Goal: Book appointment/travel/reservation

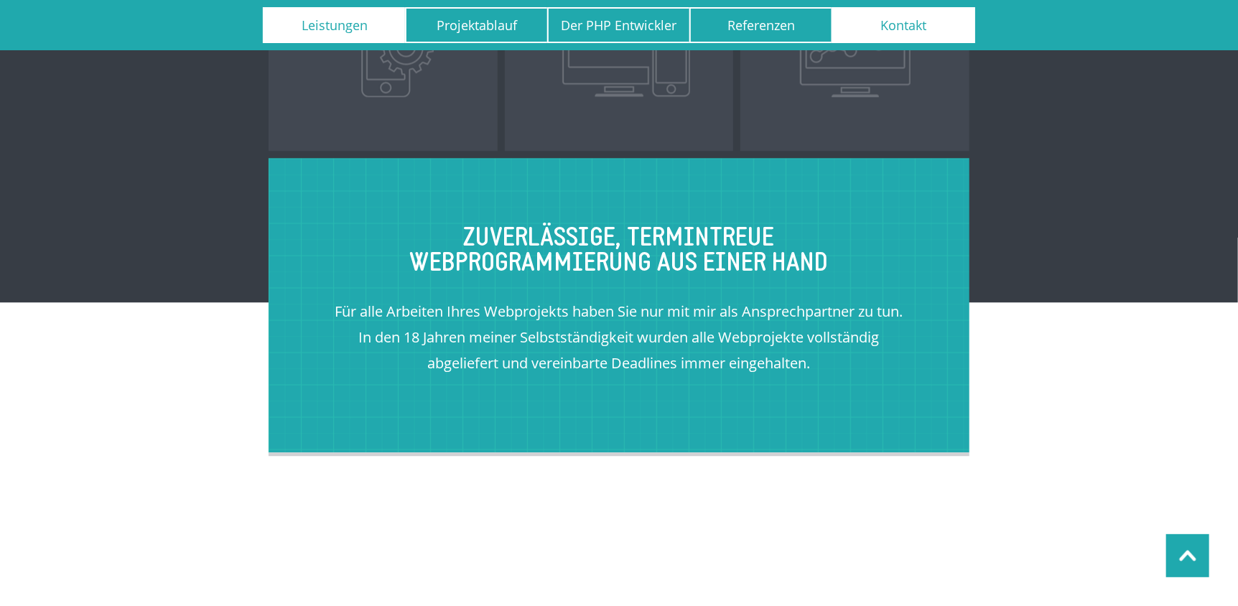
click at [922, 23] on link "Kontakt" at bounding box center [904, 25] width 144 height 36
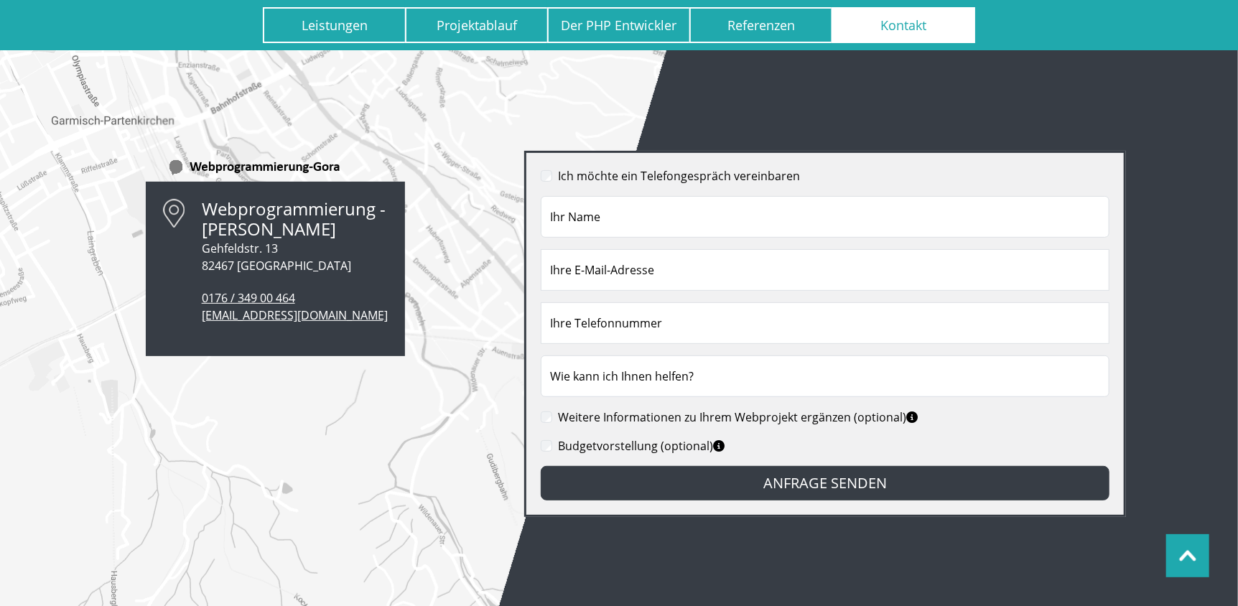
scroll to position [9861, 0]
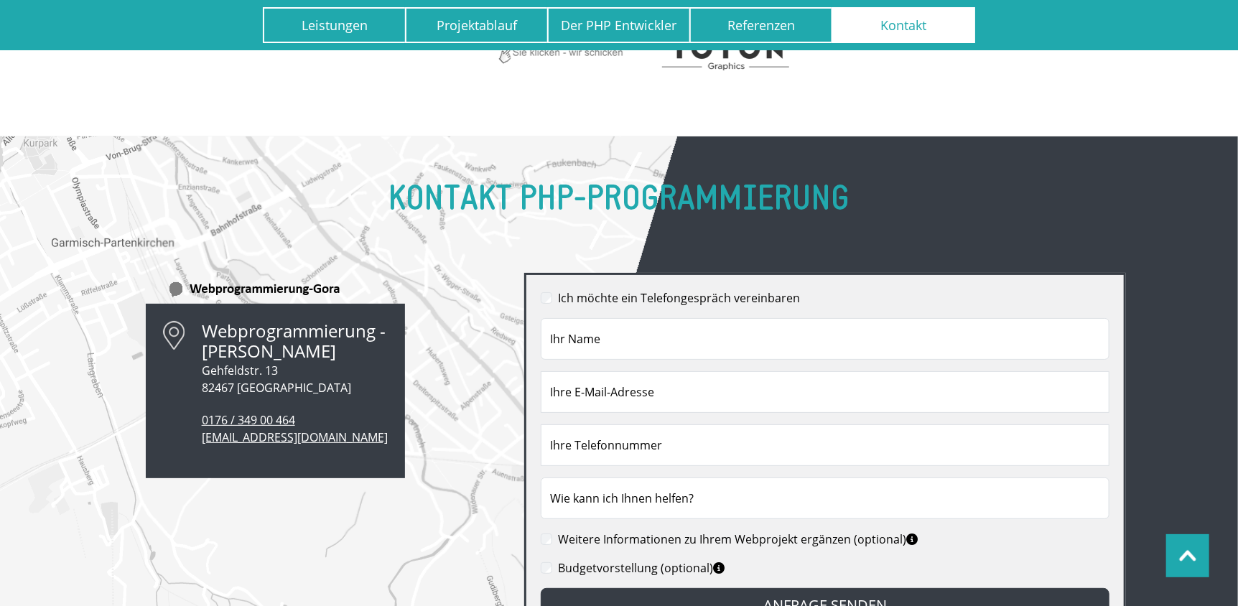
click at [618, 289] on label "Ich möchte ein Telefongespräch vereinbaren" at bounding box center [679, 297] width 242 height 17
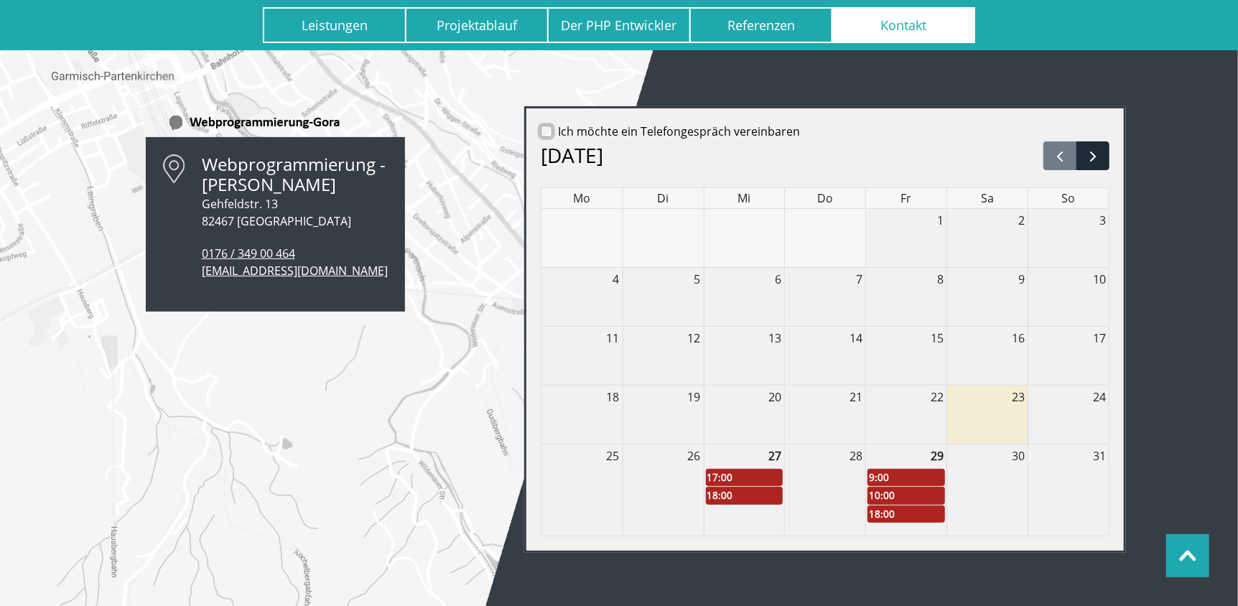
scroll to position [10005, 0]
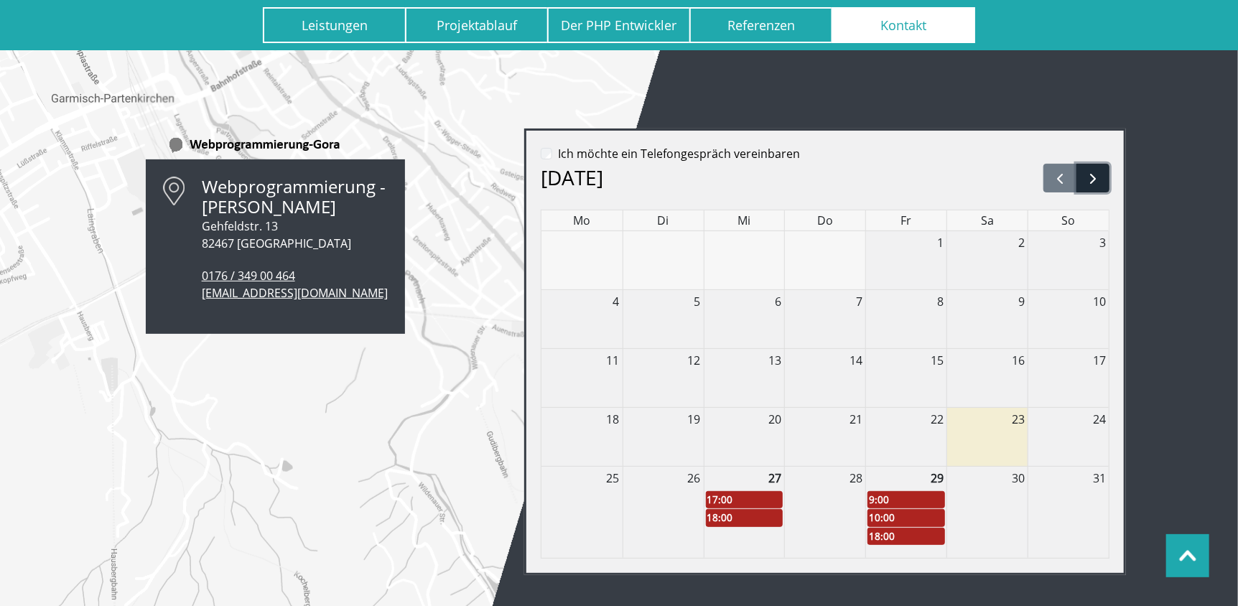
click at [1100, 170] on span "button" at bounding box center [1093, 178] width 17 height 17
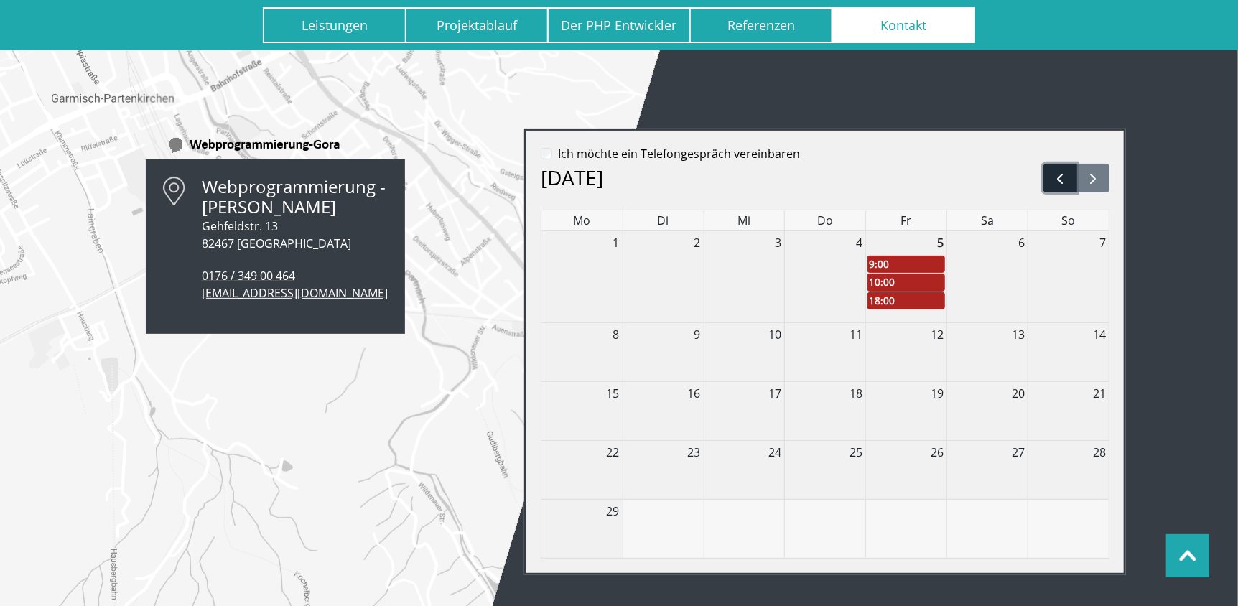
click at [1064, 170] on span "button" at bounding box center [1060, 178] width 17 height 17
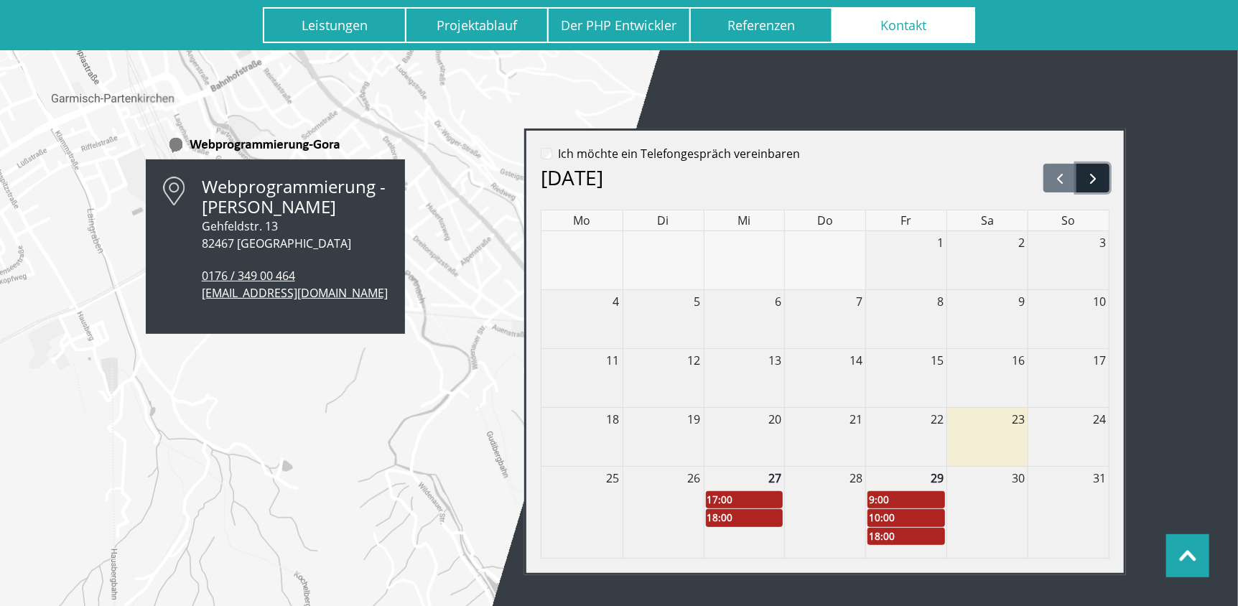
click at [1096, 170] on span "button" at bounding box center [1093, 178] width 17 height 17
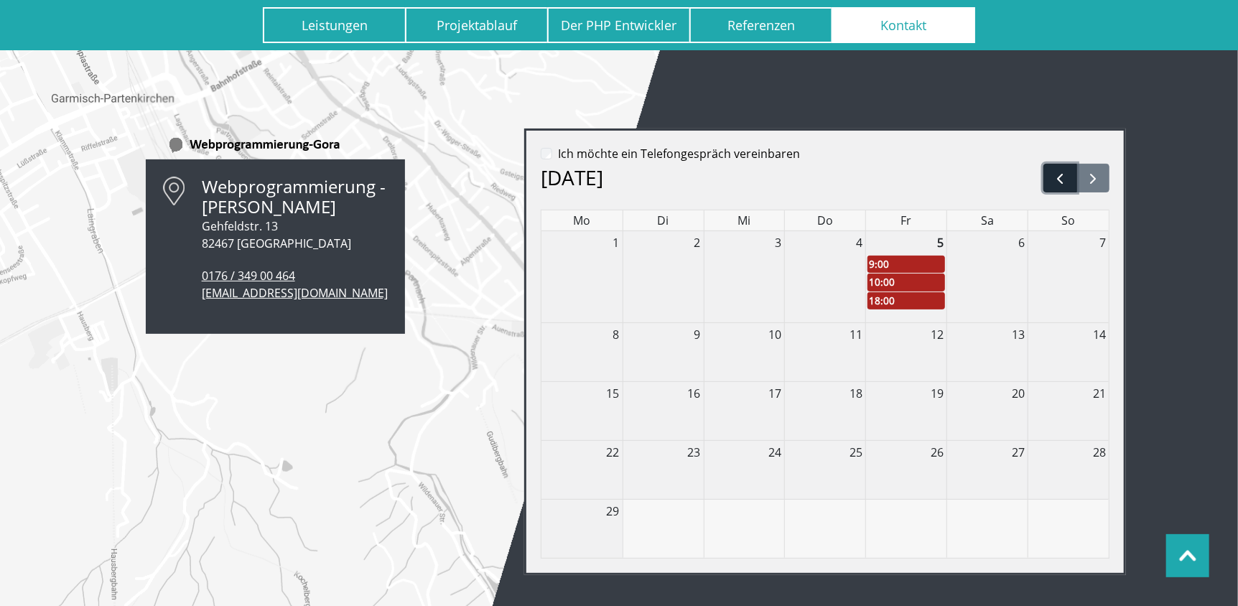
click at [1061, 170] on span "button" at bounding box center [1060, 178] width 17 height 17
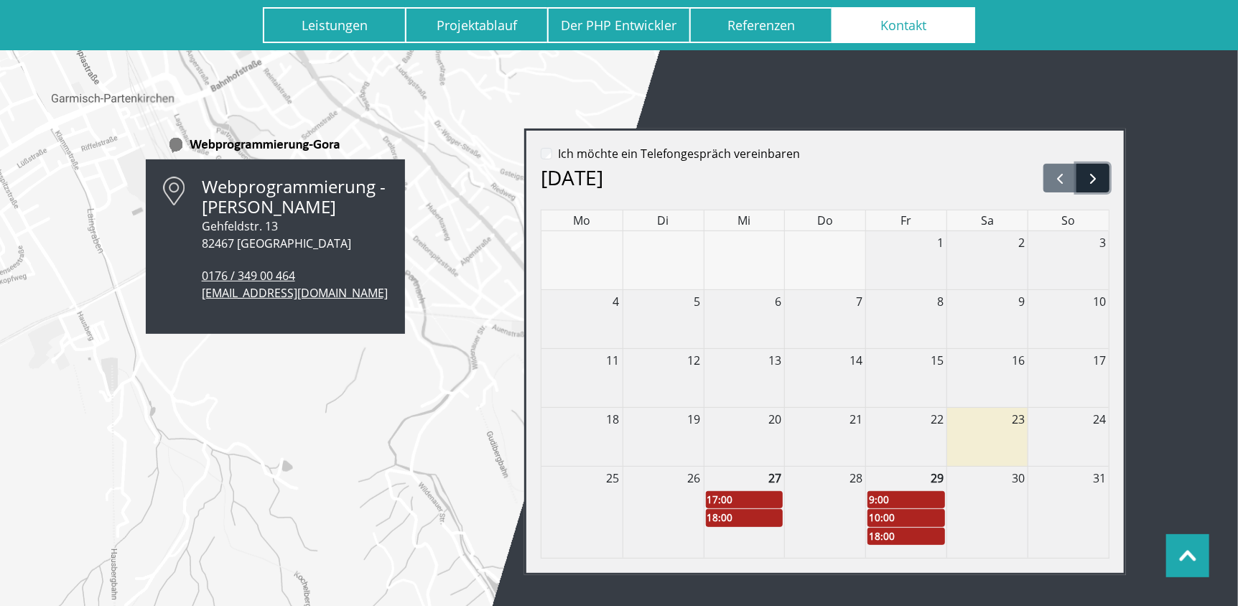
click at [1098, 170] on span "button" at bounding box center [1093, 178] width 17 height 17
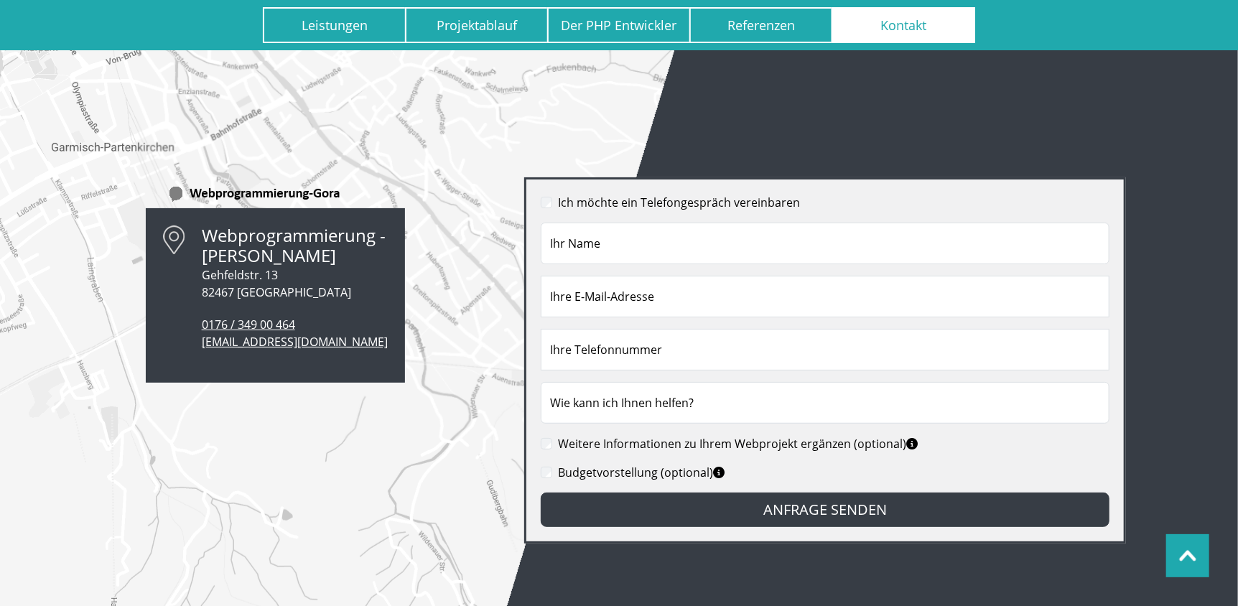
scroll to position [9813, 0]
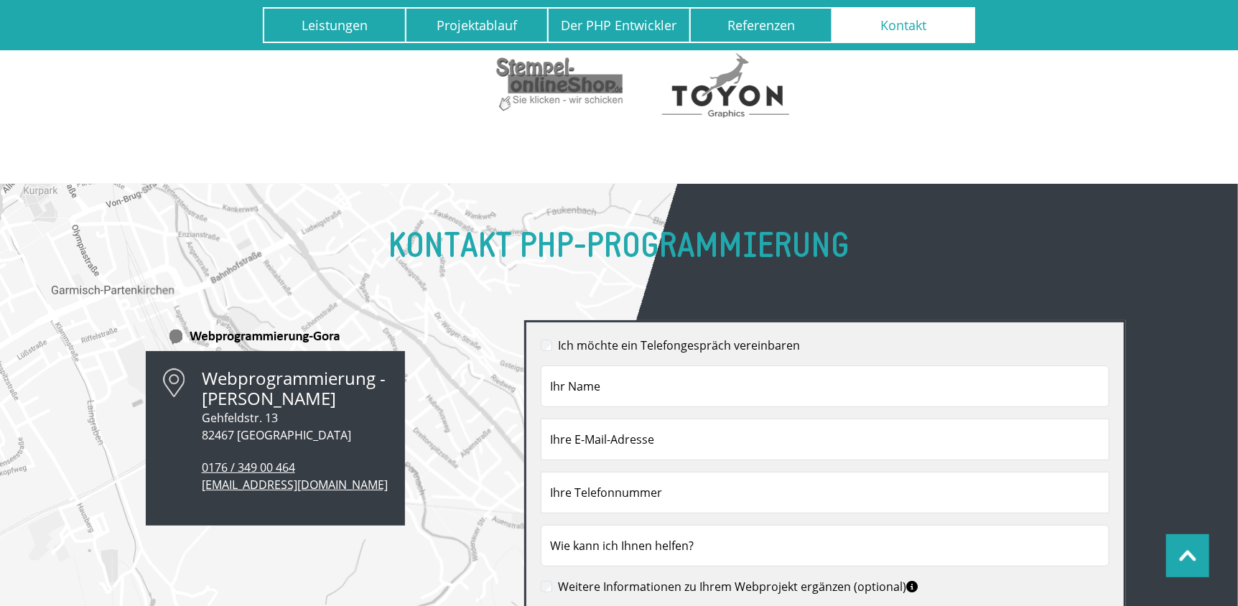
click at [608, 337] on form "**********" at bounding box center [825, 503] width 569 height 333
click at [607, 337] on label "Ich möchte ein Telefongespräch vereinbaren" at bounding box center [679, 345] width 242 height 17
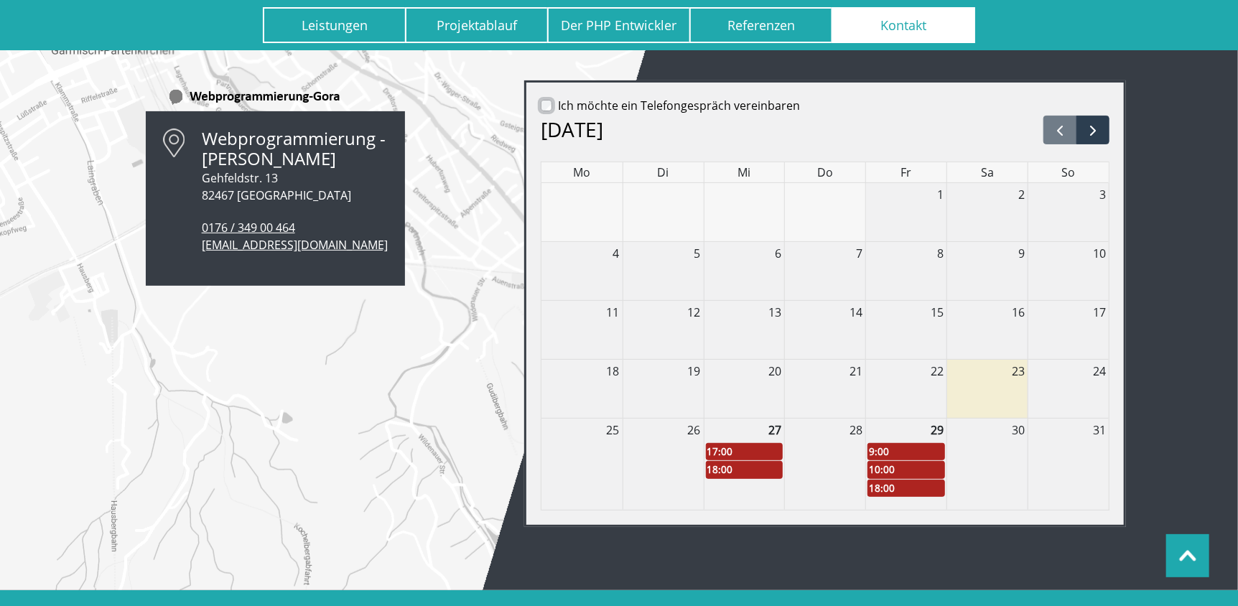
scroll to position [10030, 0]
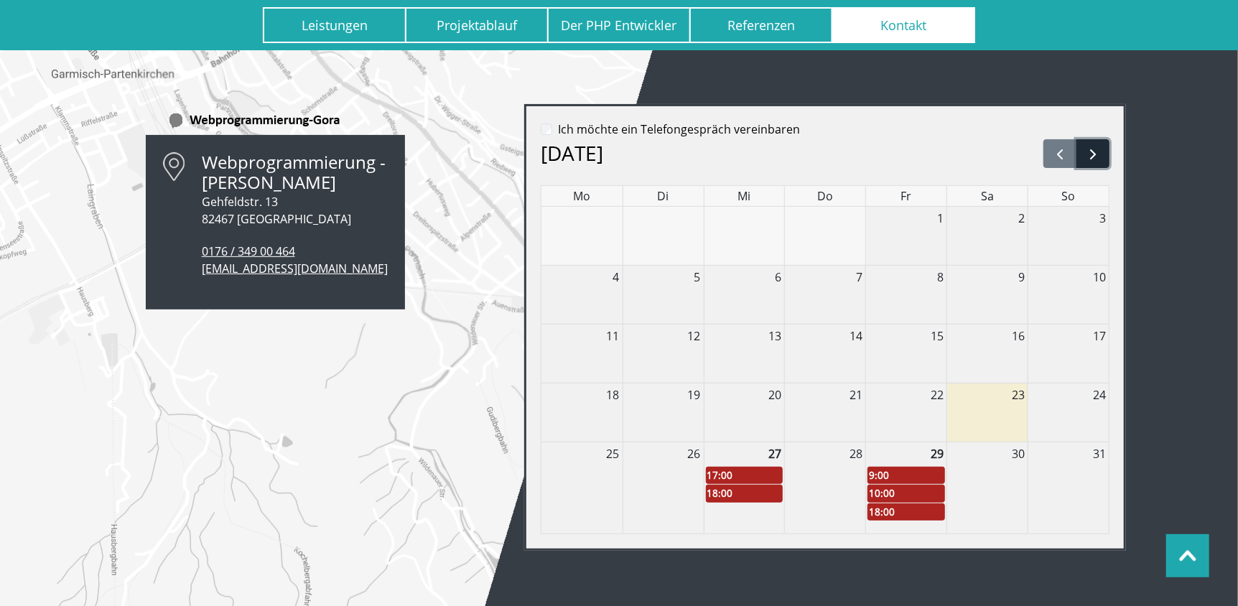
click at [1090, 146] on span "button" at bounding box center [1093, 154] width 17 height 17
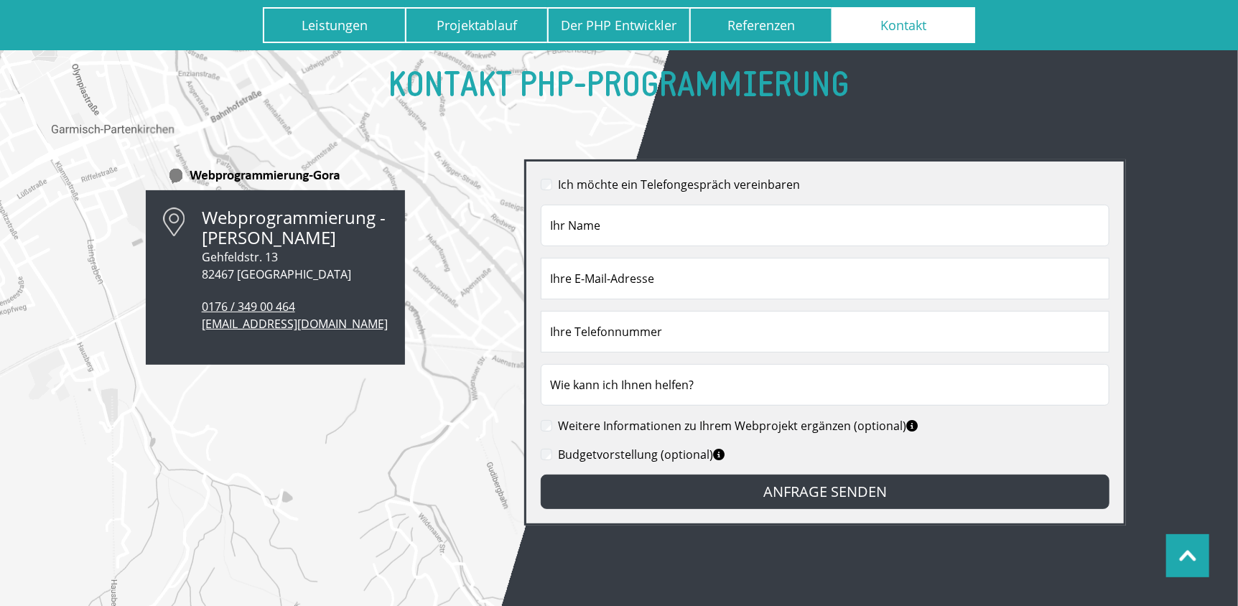
scroll to position [9886, 0]
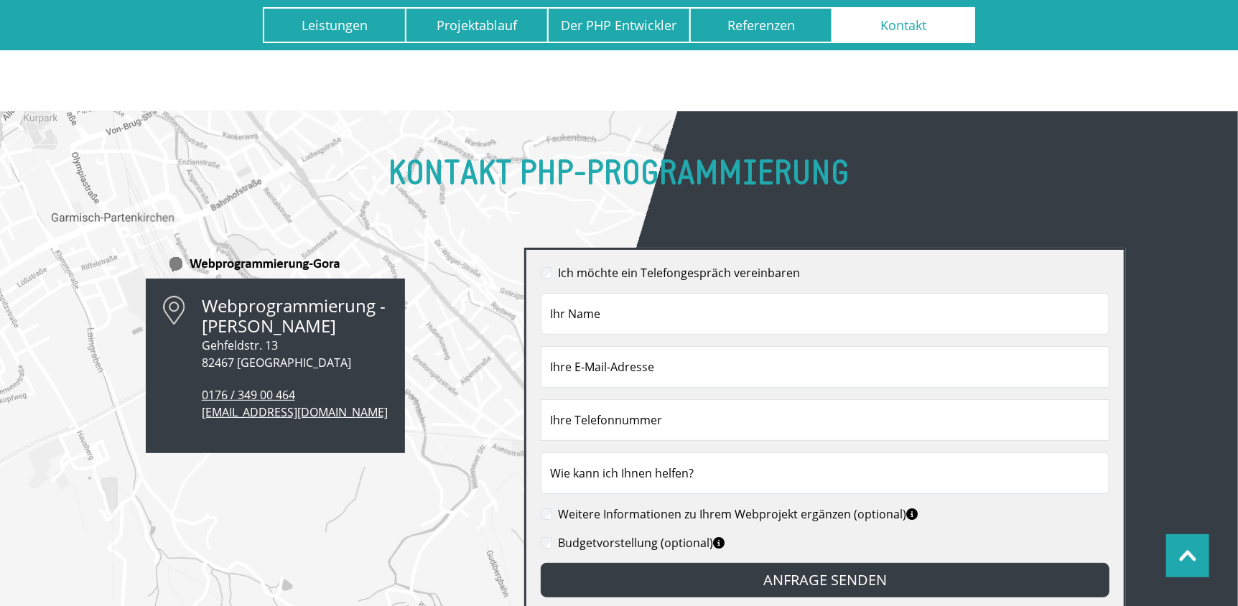
click at [709, 264] on label "Ich möchte ein Telefongespräch vereinbaren" at bounding box center [679, 272] width 242 height 17
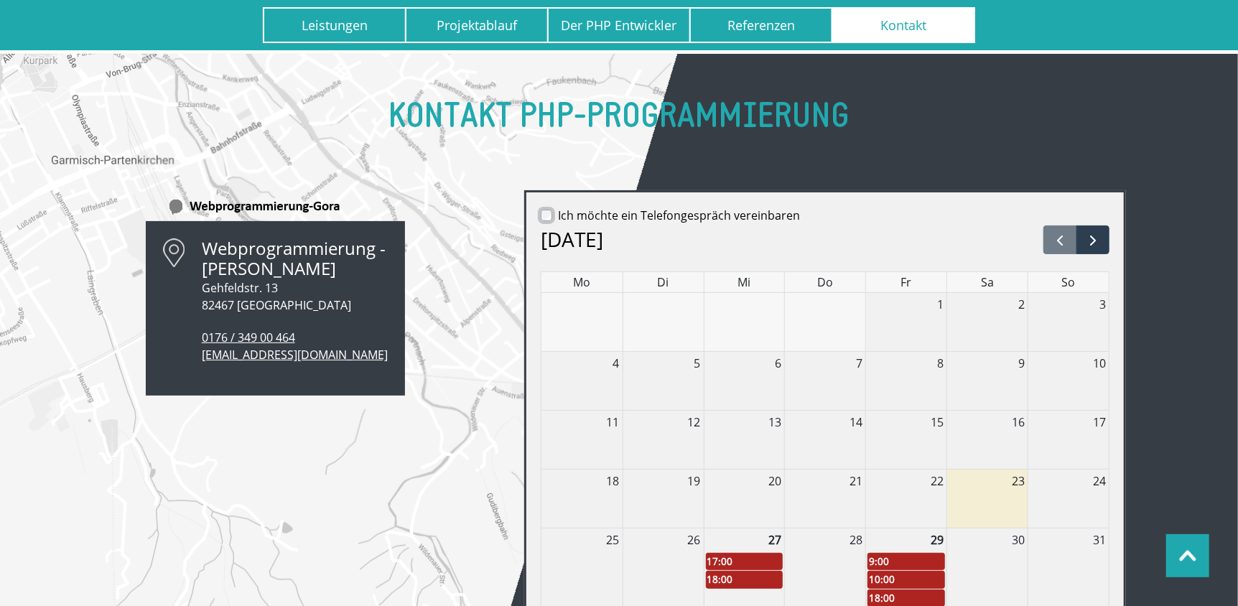
scroll to position [10030, 0]
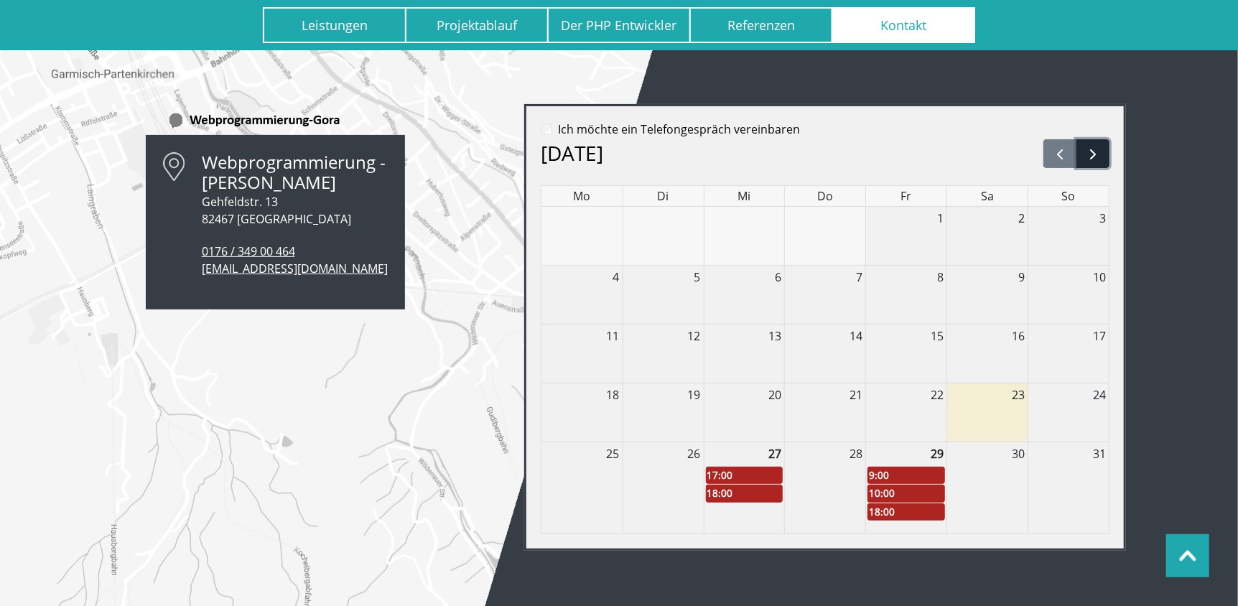
click at [1093, 146] on span "button" at bounding box center [1093, 154] width 17 height 17
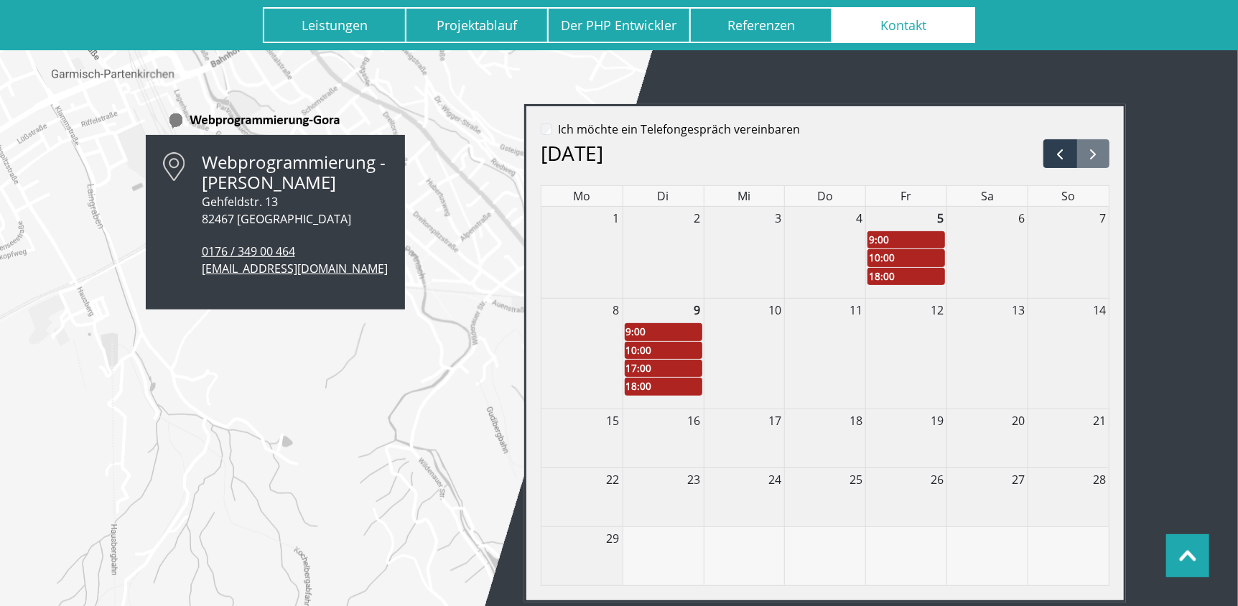
click at [1196, 180] on div "Webprogrammierung - Matthias Gora Gehfeldstr. 13 82467 Garmisch-Partenkirchen 0…" at bounding box center [619, 352] width 1238 height 502
click at [652, 342] on link "10:00" at bounding box center [664, 350] width 78 height 17
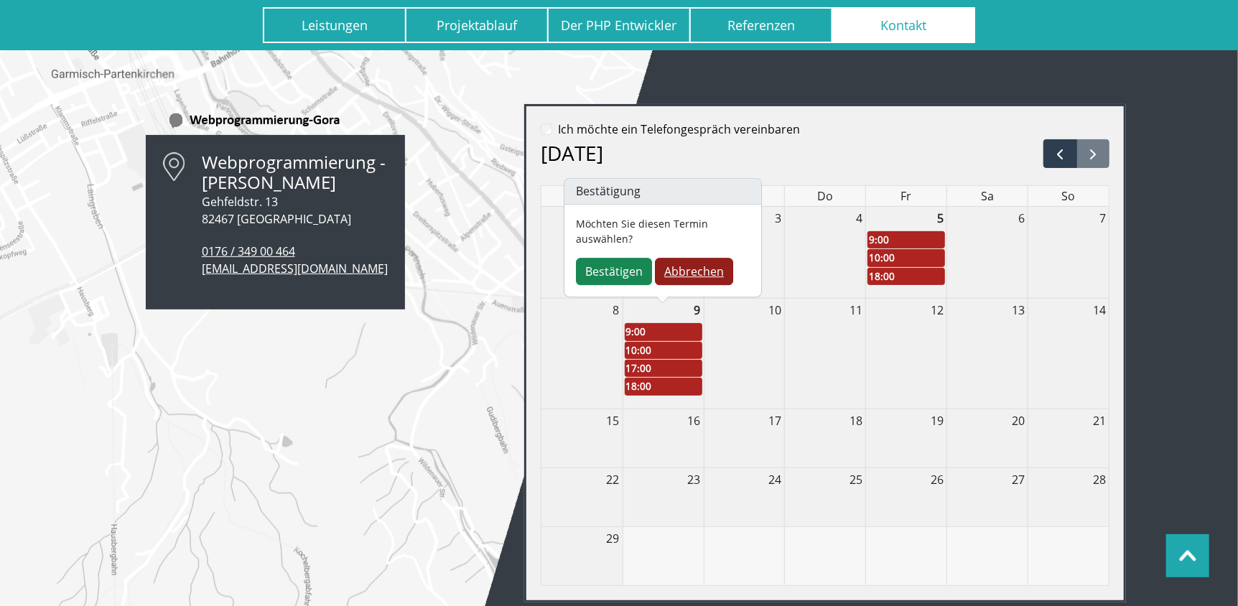
click at [723, 266] on link "Abbrechen" at bounding box center [694, 271] width 78 height 27
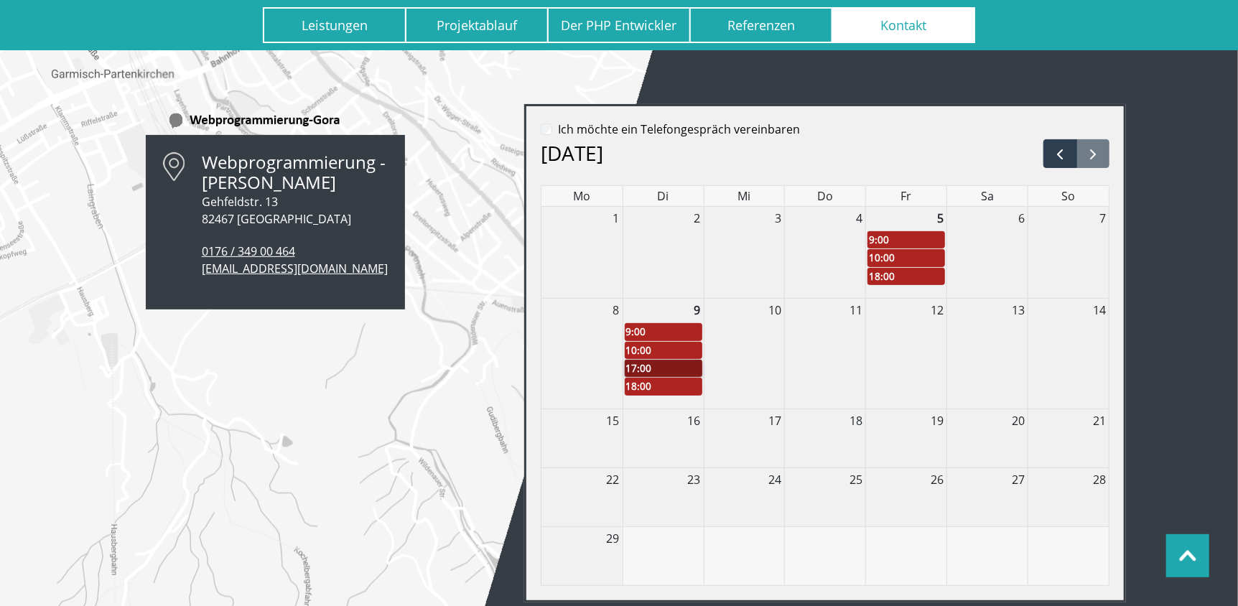
click at [661, 360] on link "17:00" at bounding box center [664, 368] width 78 height 17
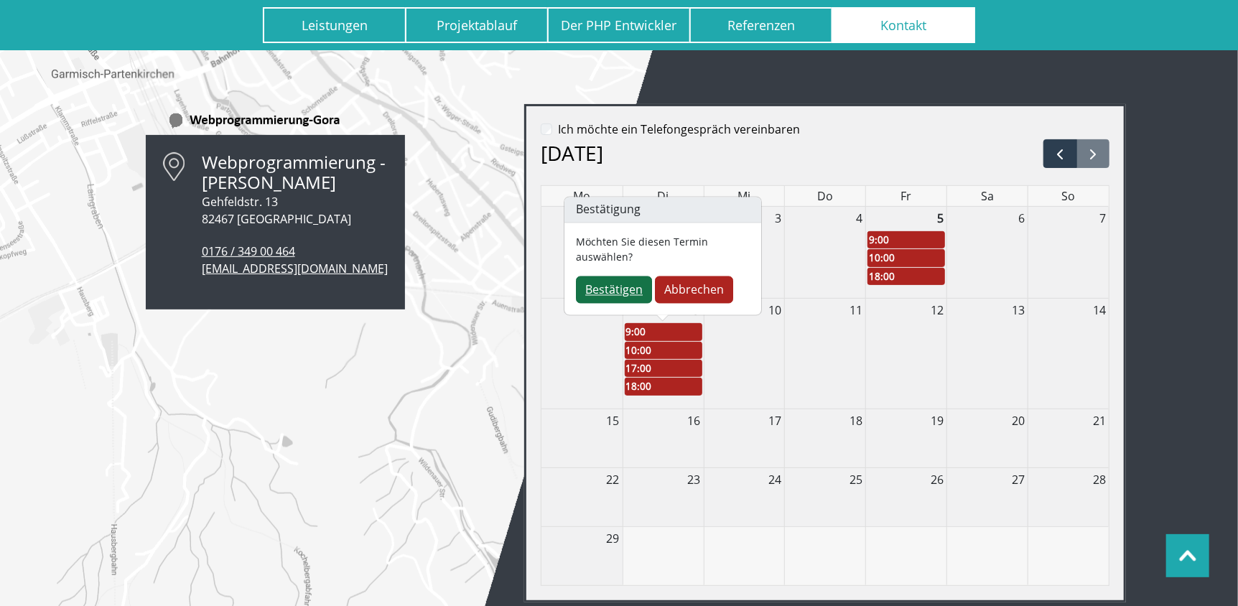
click at [623, 288] on link "Bestätigen" at bounding box center [614, 290] width 76 height 27
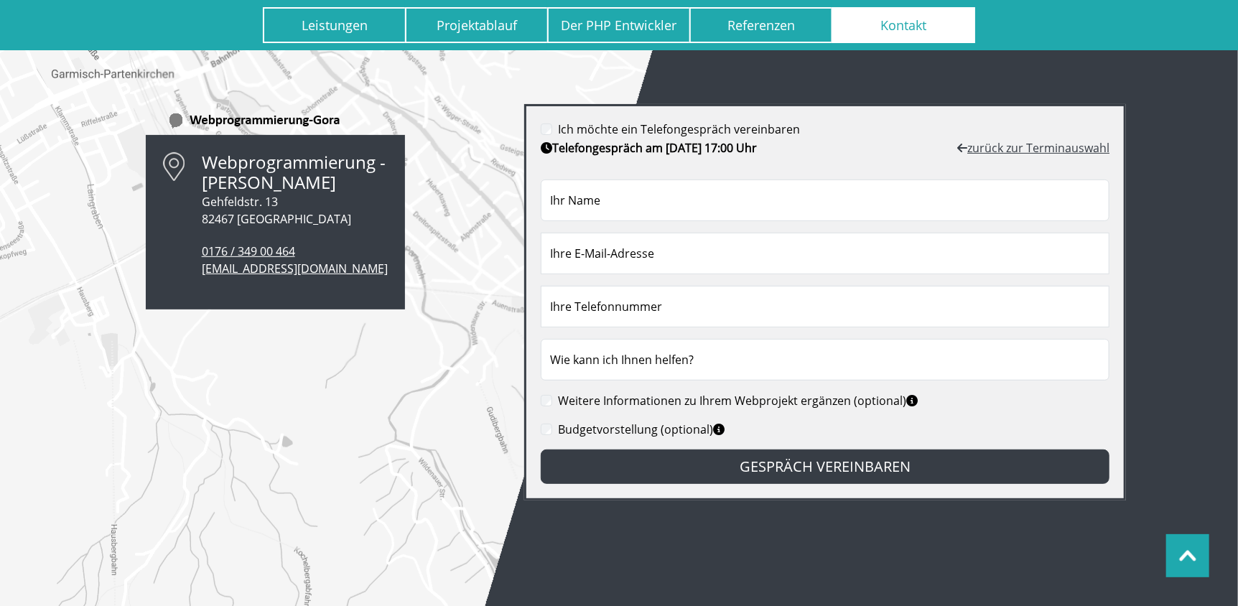
click at [368, 316] on div "Webprogrammierung - Matthias Gora Gehfeldstr. 13 82467 Garmisch-Partenkirchen 0…" at bounding box center [258, 301] width 516 height 400
